Goal: Transaction & Acquisition: Purchase product/service

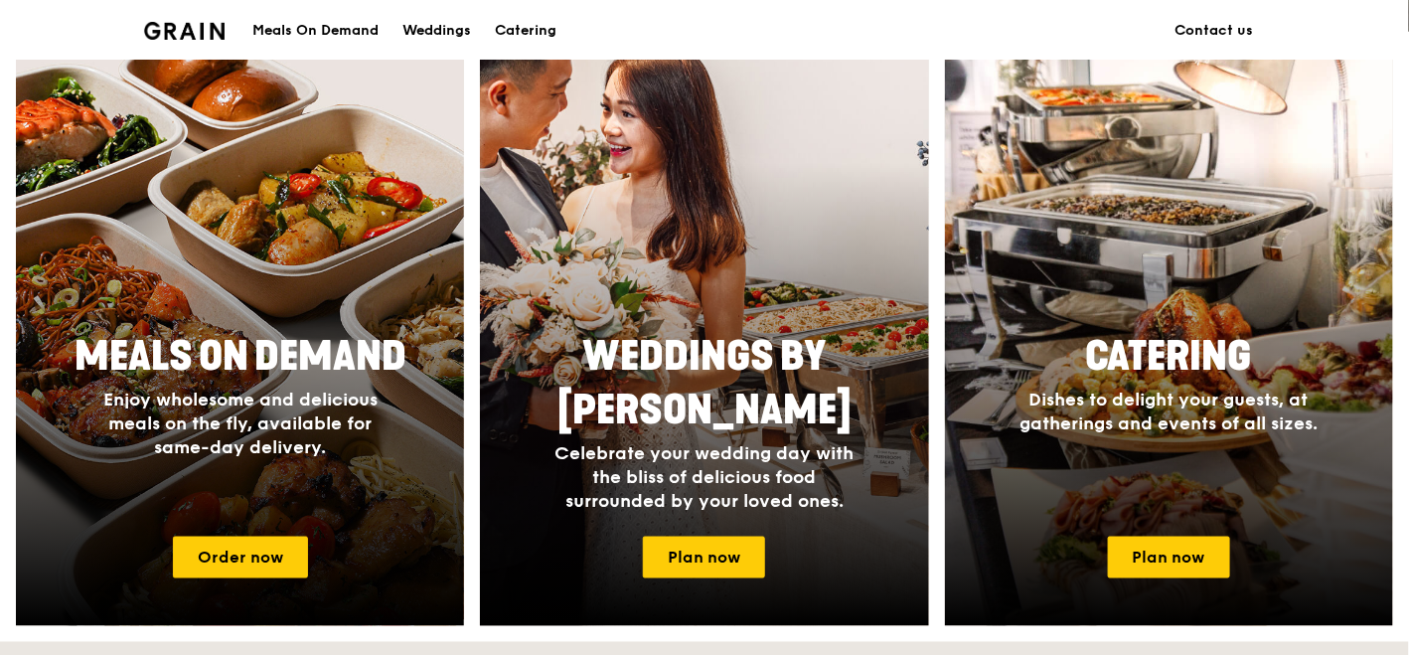
scroll to position [772, 0]
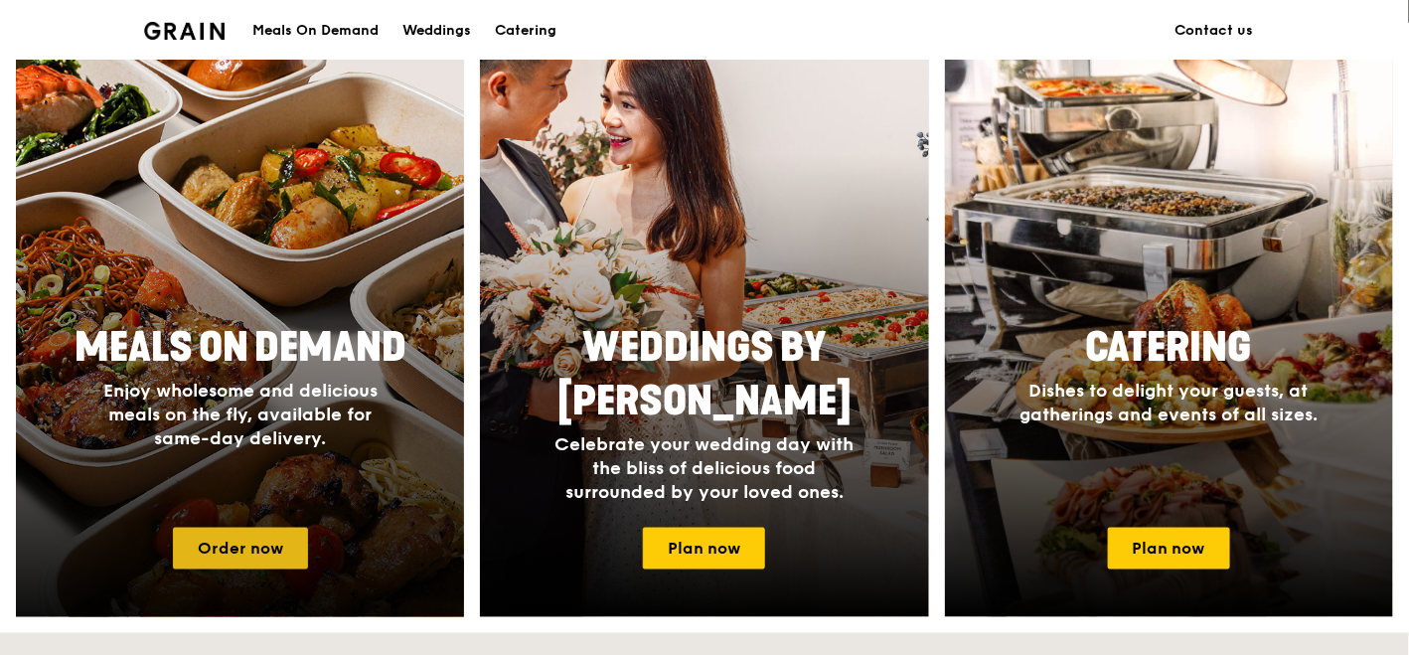
click at [295, 532] on link "Order now" at bounding box center [240, 549] width 135 height 42
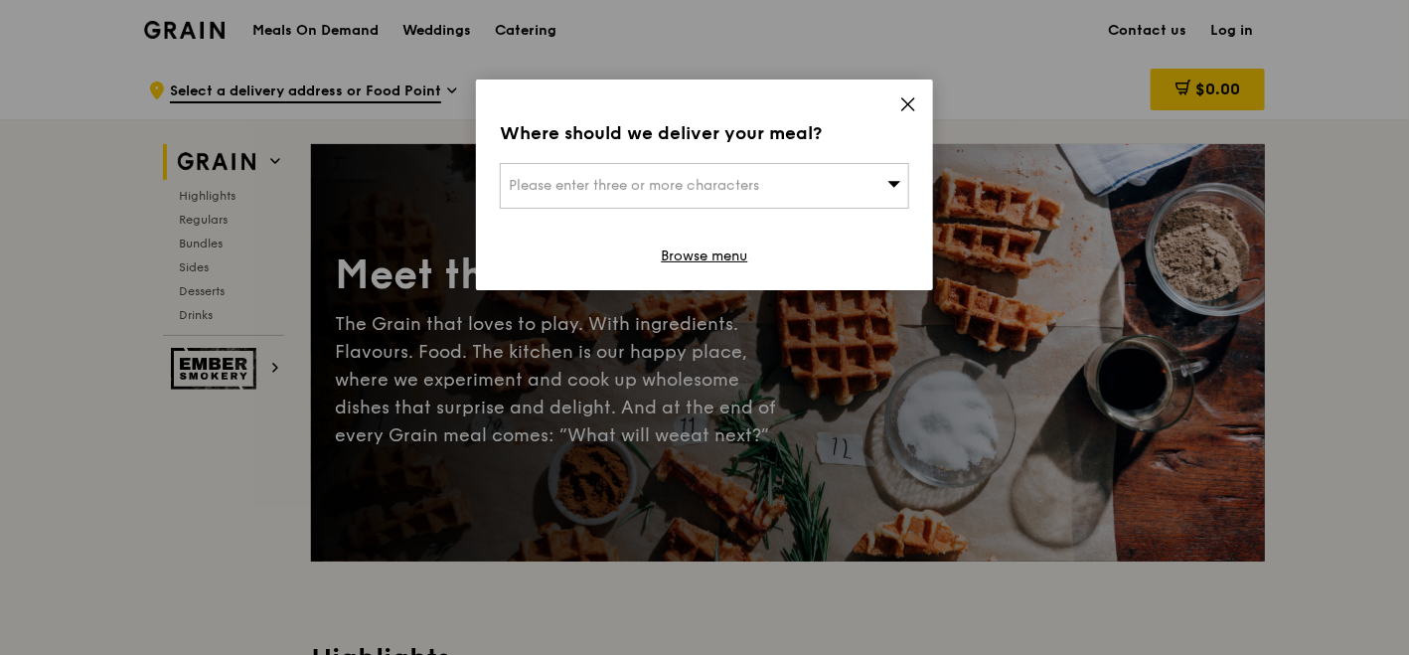
click at [913, 100] on icon at bounding box center [908, 104] width 18 height 18
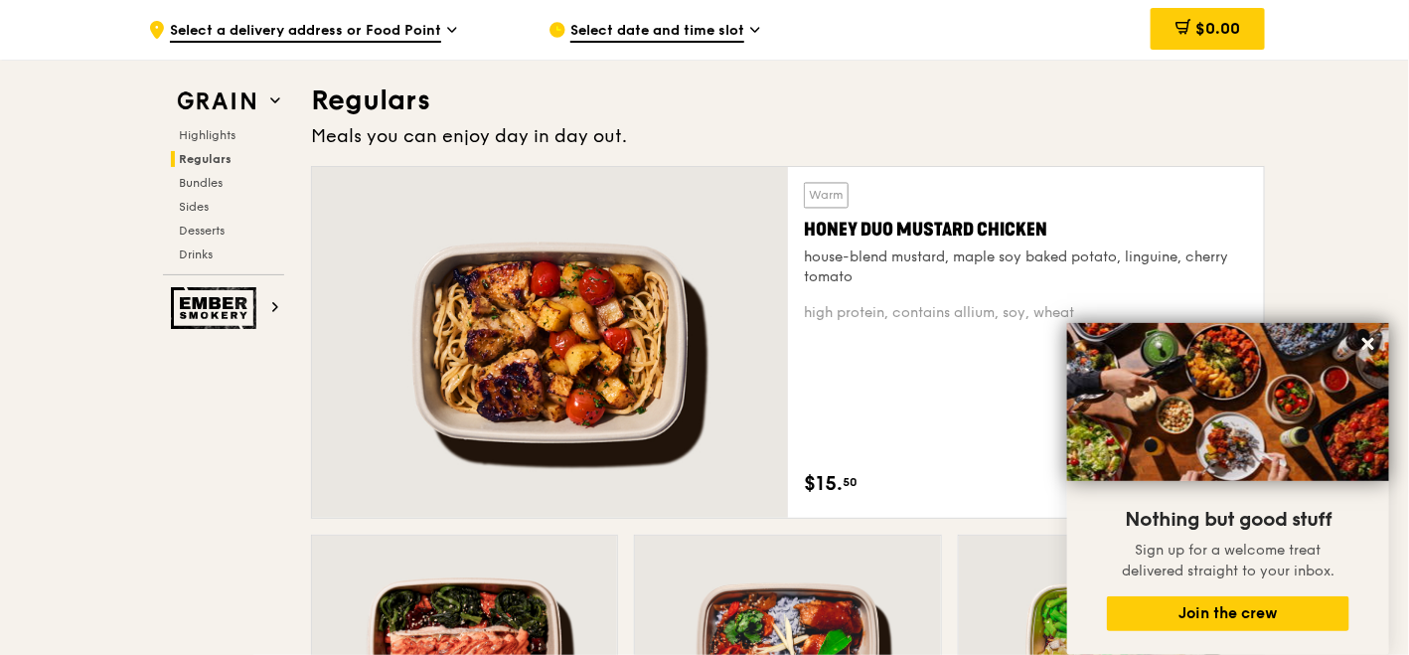
scroll to position [1325, 0]
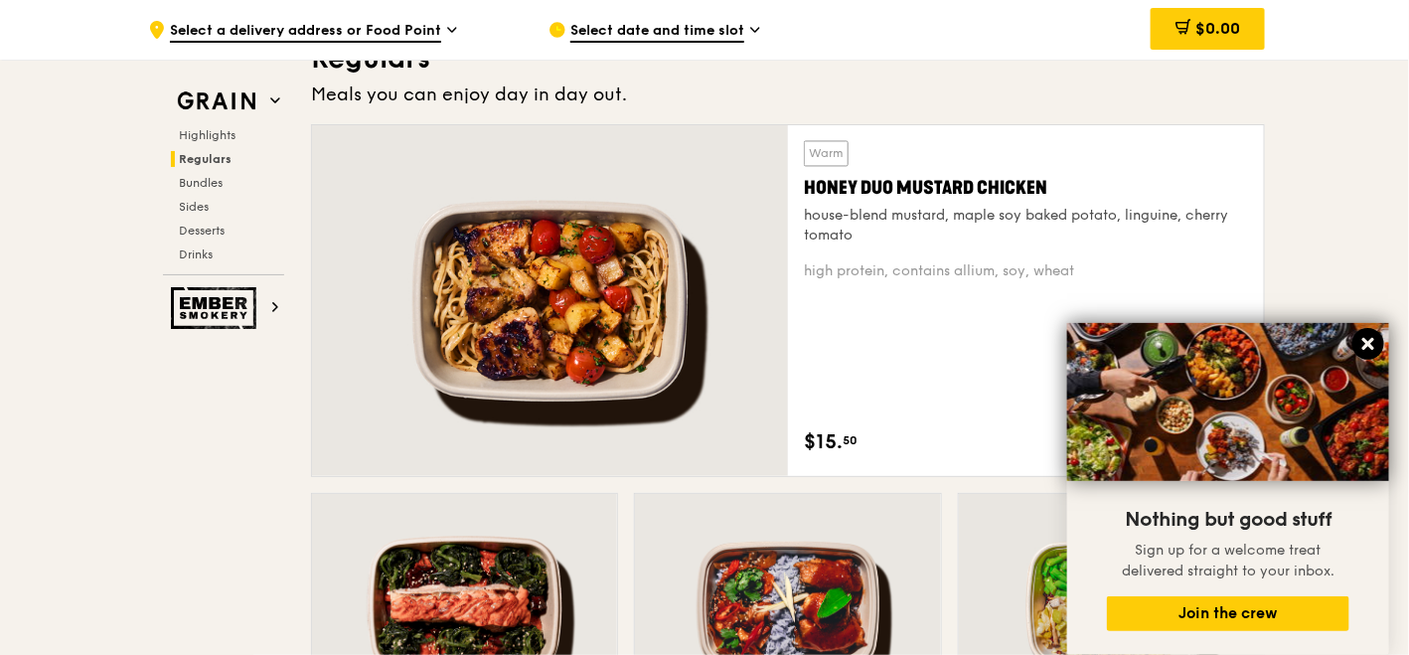
click at [1365, 342] on icon at bounding box center [1368, 344] width 12 height 12
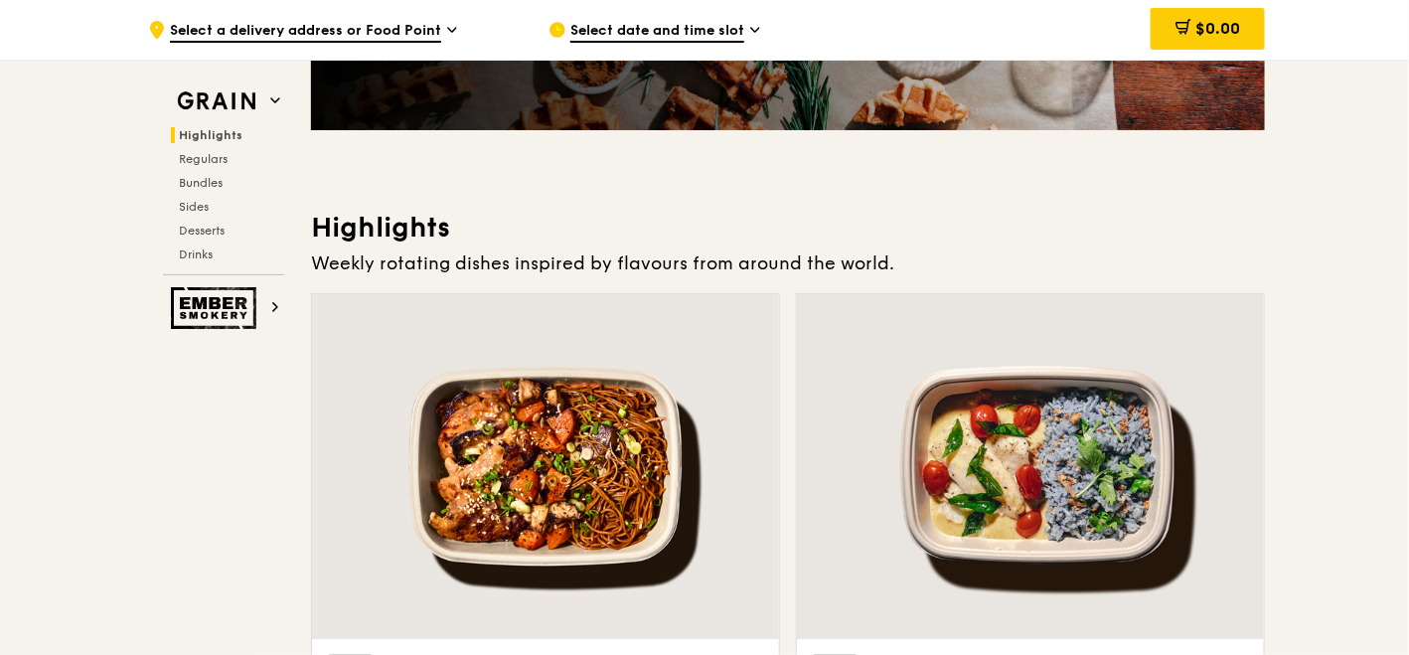
scroll to position [551, 0]
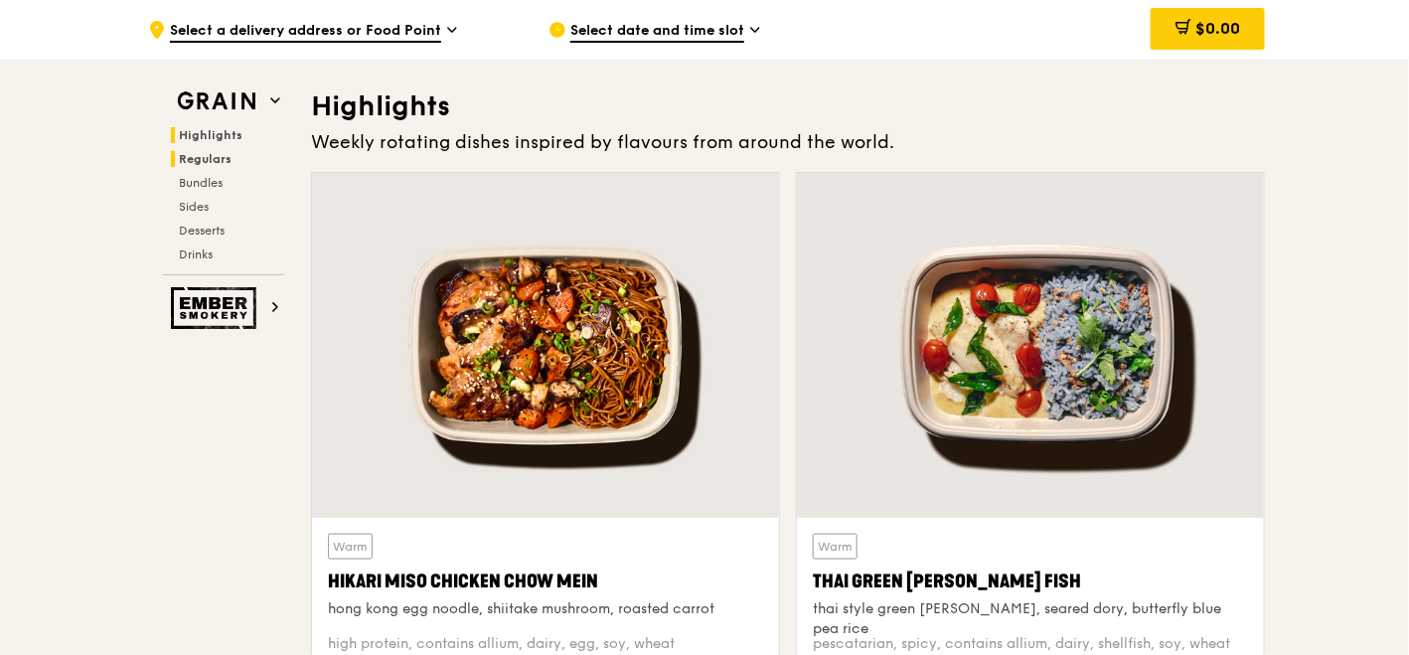
click at [207, 152] on span "Regulars" at bounding box center [205, 159] width 53 height 14
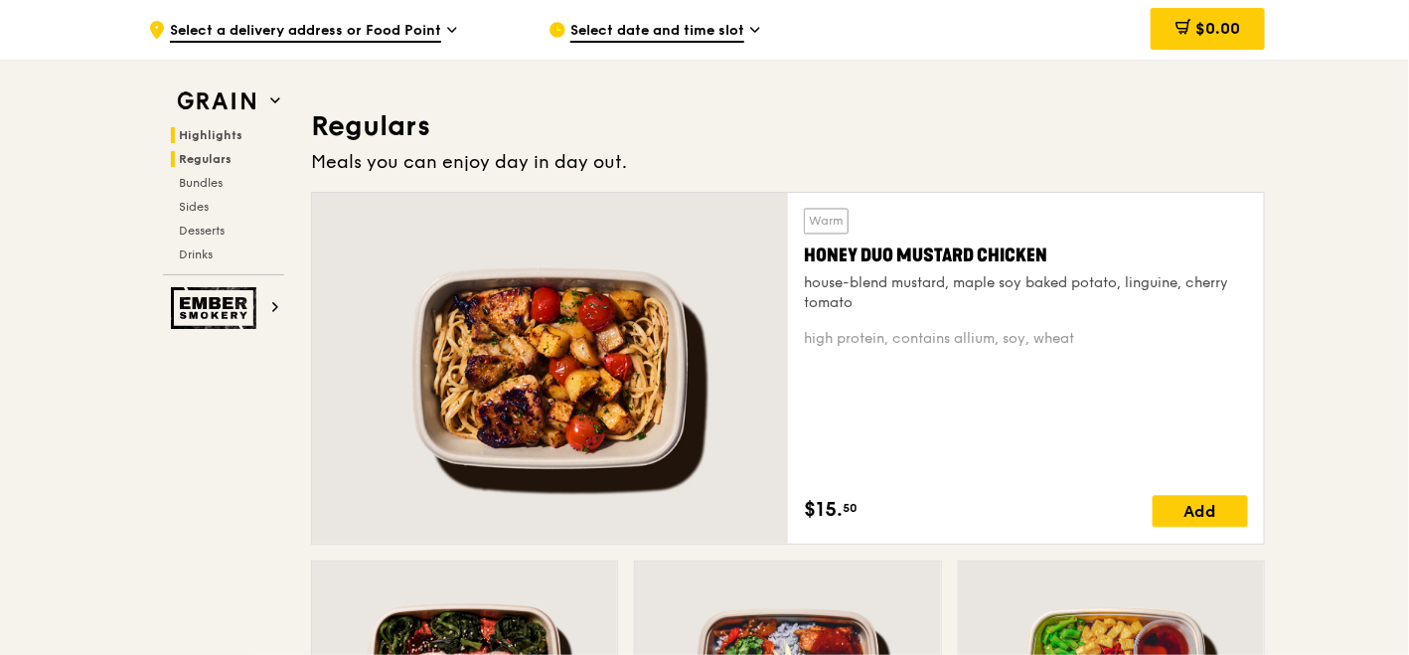
scroll to position [1285, 0]
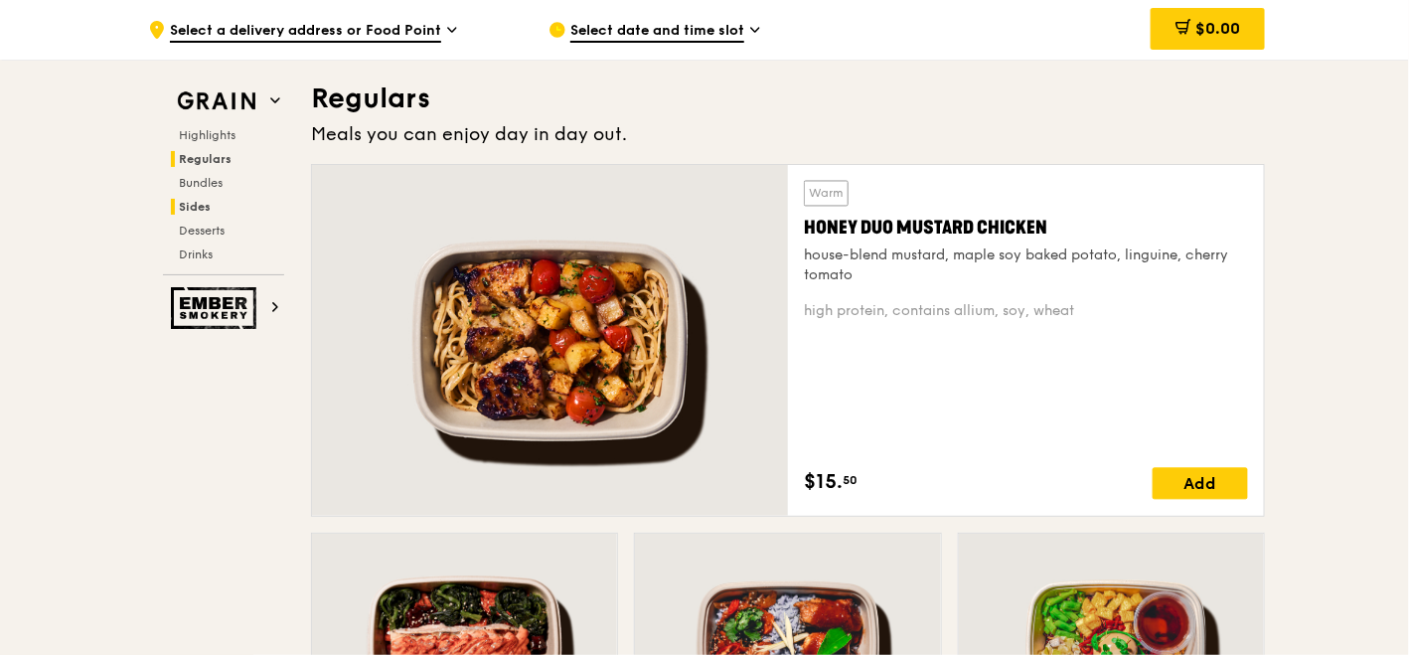
click at [195, 206] on span "Sides" at bounding box center [195, 207] width 32 height 14
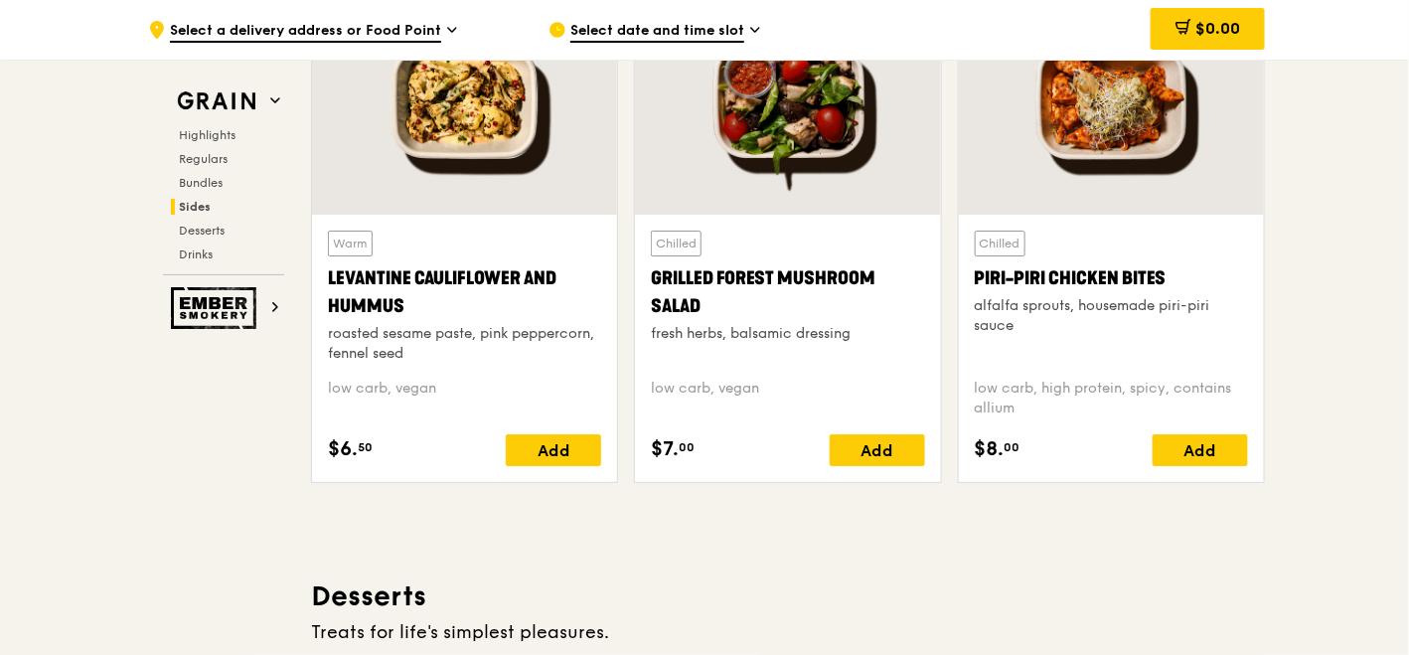
scroll to position [5173, 0]
